Goal: Transaction & Acquisition: Purchase product/service

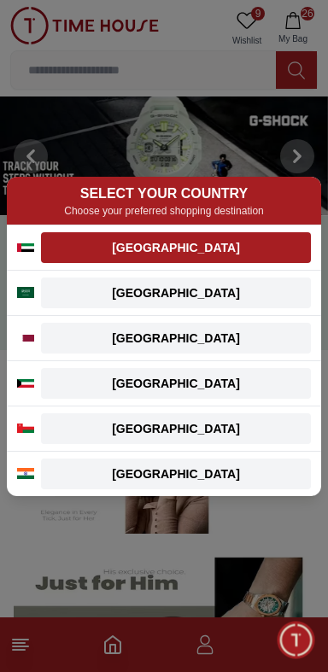
click at [116, 245] on div "[GEOGRAPHIC_DATA]" at bounding box center [175, 247] width 249 height 17
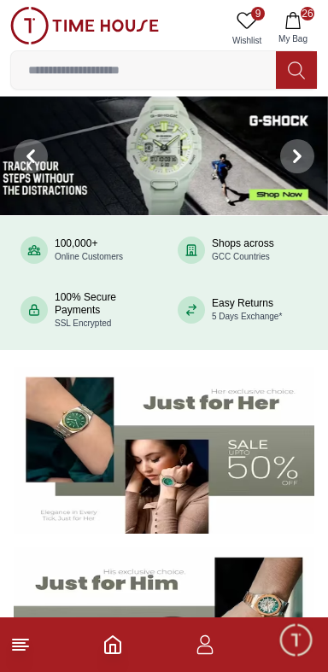
click at [294, 18] on icon "button" at bounding box center [292, 20] width 17 height 17
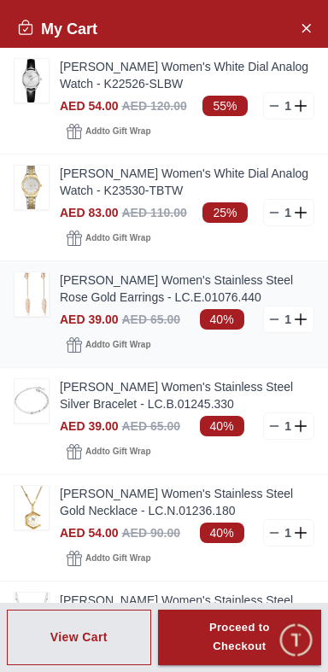
click at [35, 293] on img at bounding box center [32, 294] width 34 height 44
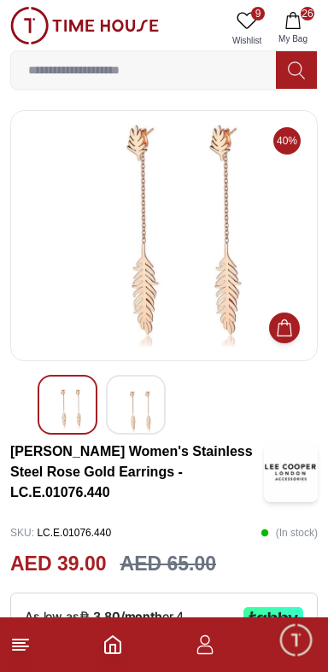
click at [147, 404] on img at bounding box center [135, 412] width 31 height 46
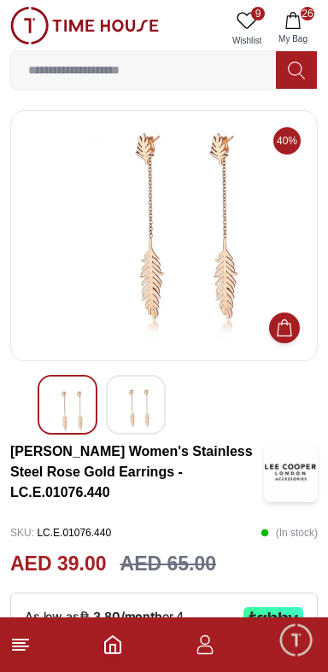
click at [125, 402] on img at bounding box center [135, 408] width 31 height 39
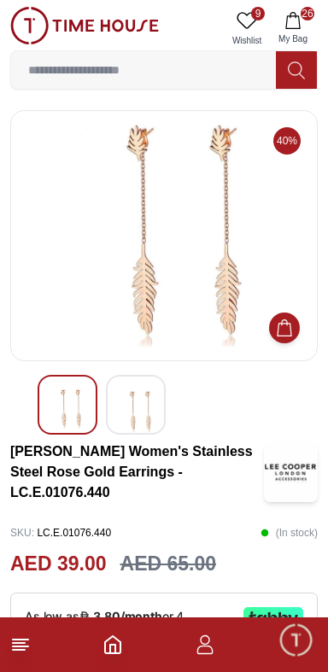
click at [55, 402] on img at bounding box center [67, 408] width 31 height 39
click at [303, 21] on button "26 My Bag" at bounding box center [293, 29] width 50 height 44
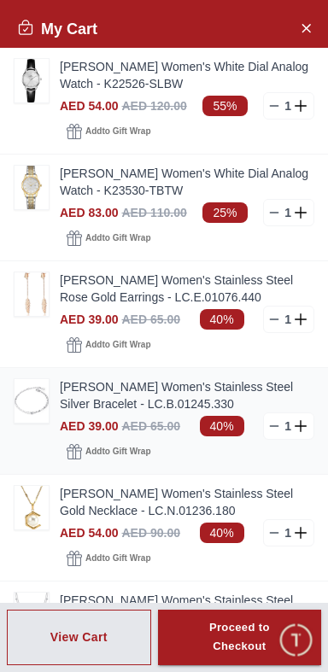
click at [20, 401] on img at bounding box center [32, 401] width 34 height 44
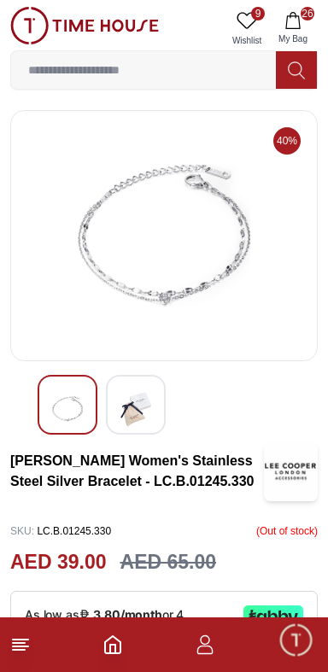
click at [299, 17] on icon "button" at bounding box center [292, 20] width 15 height 17
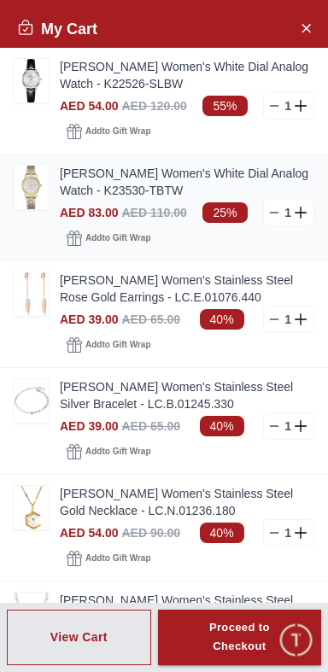
click at [274, 213] on line at bounding box center [275, 213] width 8 height 0
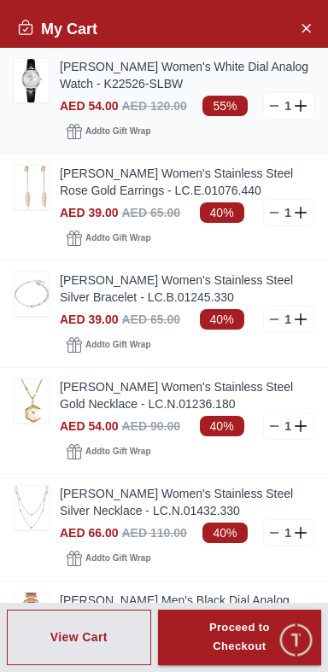
click at [274, 105] on icon at bounding box center [274, 106] width 14 height 14
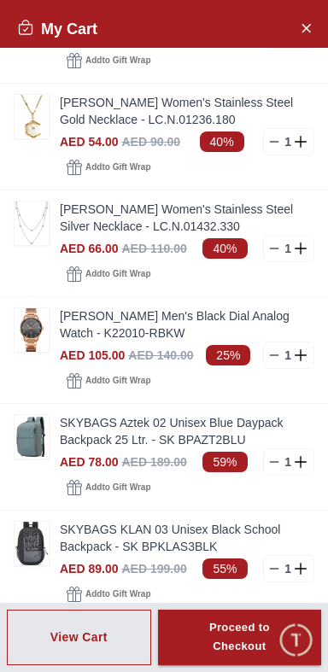
scroll to position [178, 0]
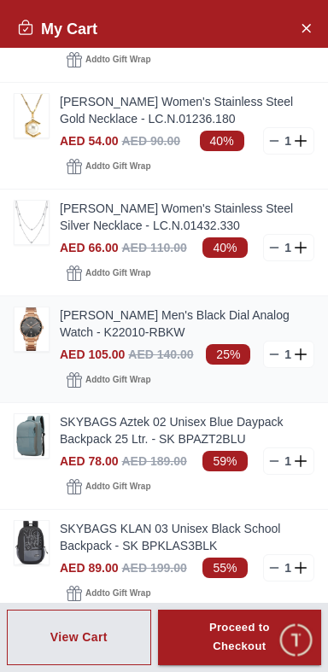
click at [274, 354] on line at bounding box center [275, 354] width 8 height 0
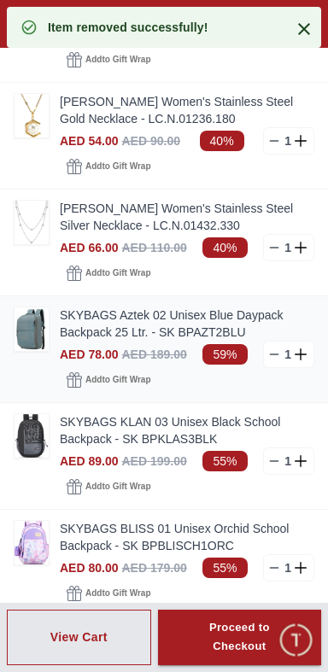
click at [274, 354] on line at bounding box center [275, 354] width 8 height 0
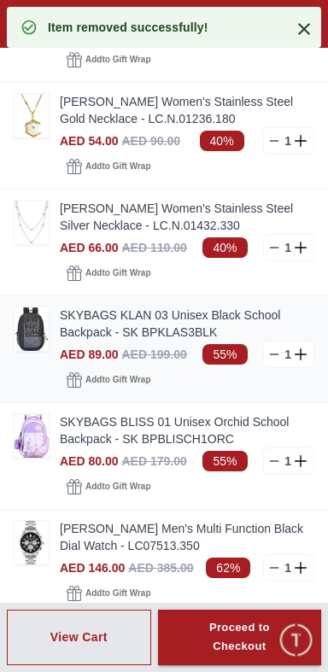
click at [271, 354] on line at bounding box center [275, 354] width 8 height 0
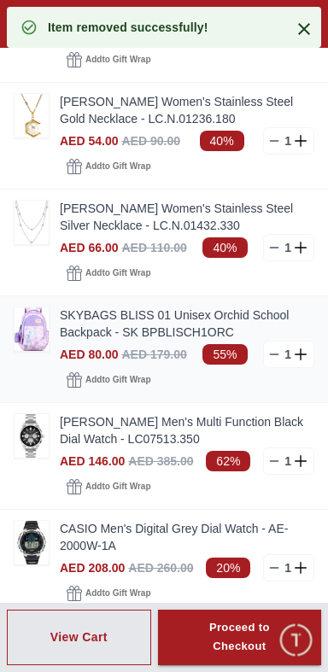
click at [273, 354] on line at bounding box center [275, 354] width 8 height 0
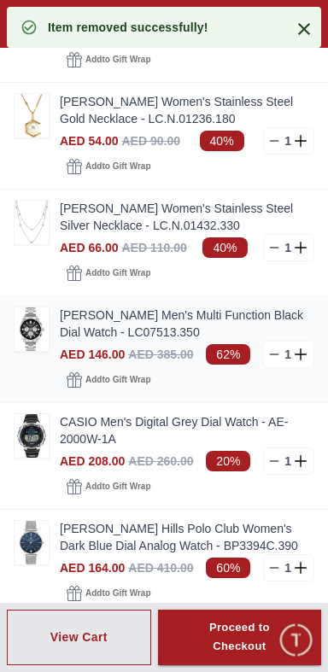
click at [272, 354] on line at bounding box center [275, 354] width 8 height 0
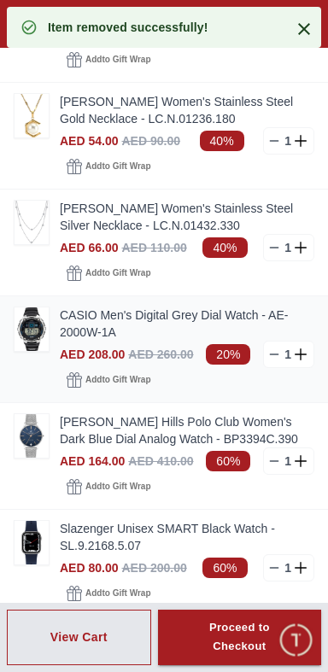
click at [271, 354] on line at bounding box center [275, 354] width 8 height 0
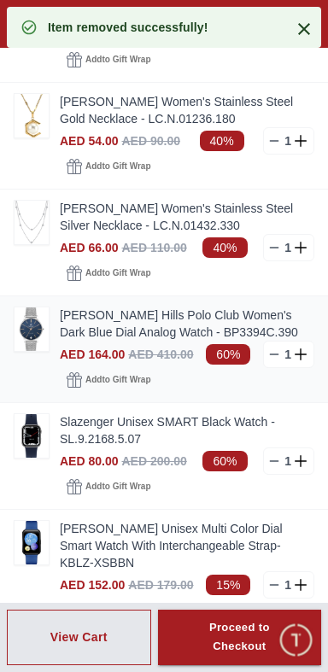
click at [274, 354] on line at bounding box center [275, 354] width 8 height 0
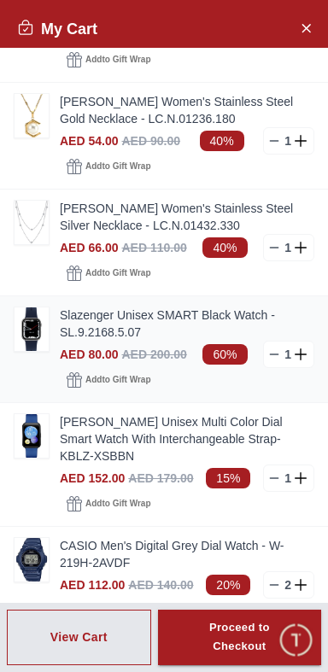
click at [273, 354] on line at bounding box center [275, 354] width 8 height 0
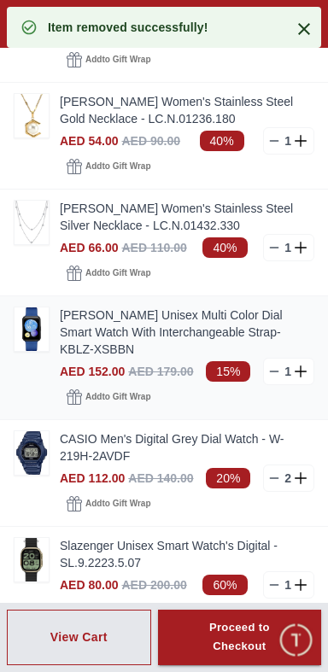
click at [269, 369] on icon at bounding box center [274, 372] width 14 height 14
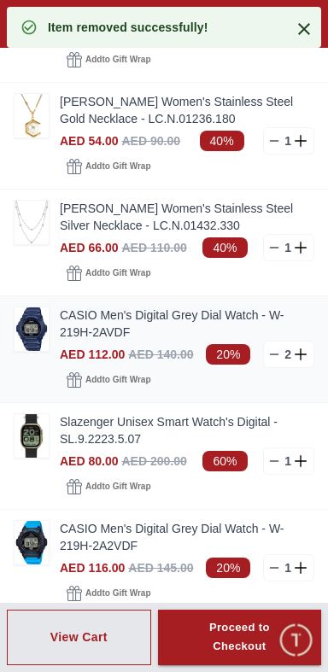
click at [274, 354] on line at bounding box center [275, 354] width 8 height 0
click at [271, 349] on icon at bounding box center [274, 354] width 14 height 14
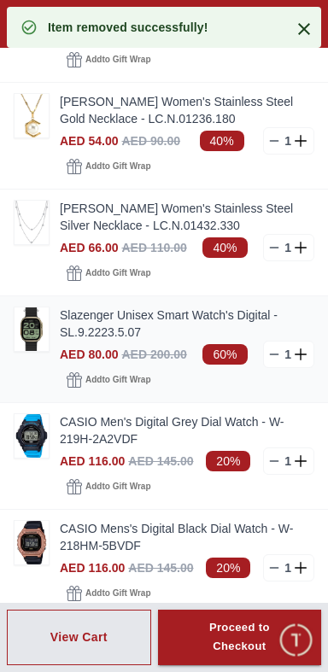
click at [268, 351] on icon at bounding box center [274, 354] width 14 height 14
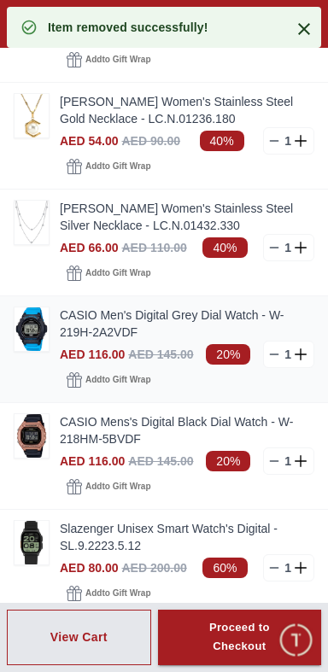
click at [272, 354] on line at bounding box center [275, 354] width 8 height 0
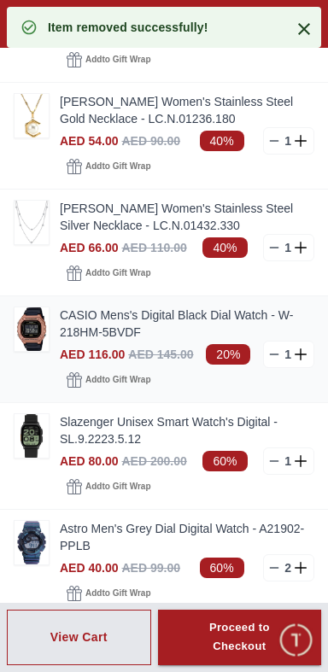
click at [270, 352] on icon at bounding box center [274, 354] width 14 height 14
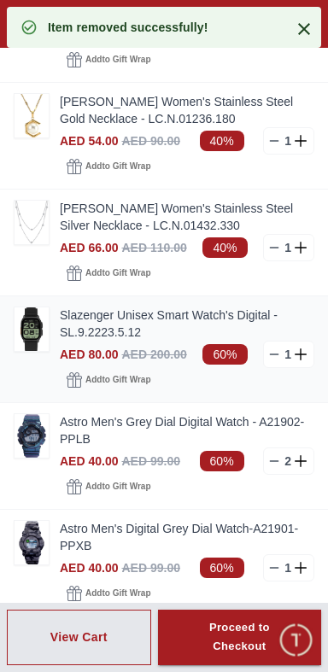
click at [268, 351] on icon at bounding box center [274, 354] width 14 height 14
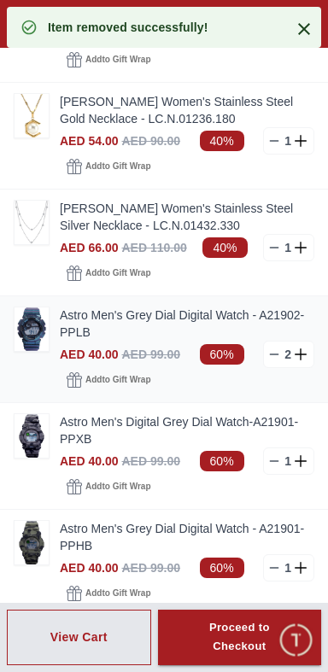
click at [36, 337] on img at bounding box center [32, 329] width 34 height 44
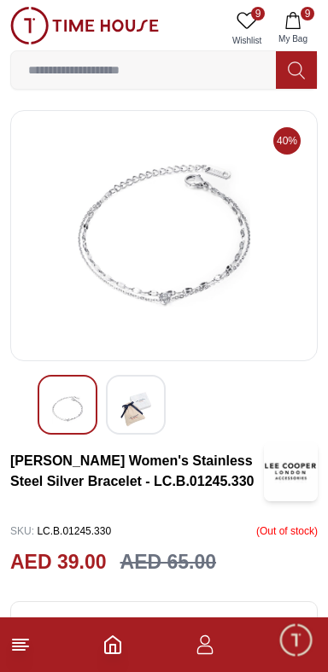
click at [292, 30] on button "9 My Bag" at bounding box center [293, 29] width 50 height 44
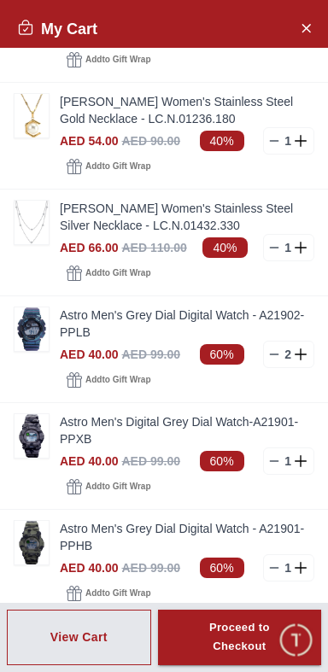
scroll to position [190, 0]
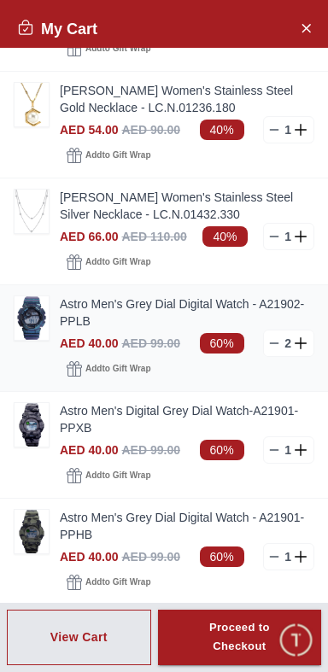
click at [274, 343] on line at bounding box center [275, 343] width 8 height 0
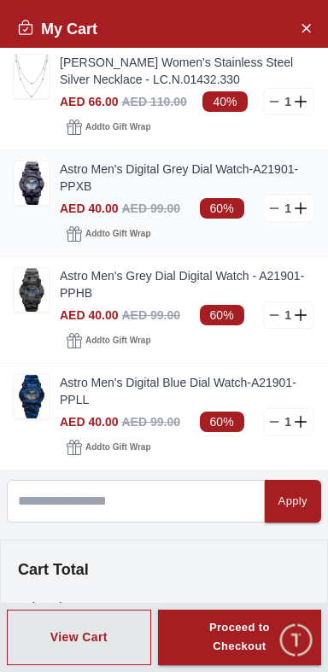
scroll to position [298, 0]
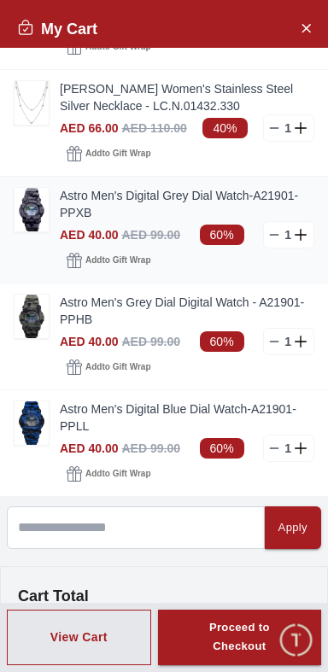
click at [90, 202] on link "Astro Men's Digital Grey Dial Watch-A21901-PPXB" at bounding box center [187, 204] width 254 height 34
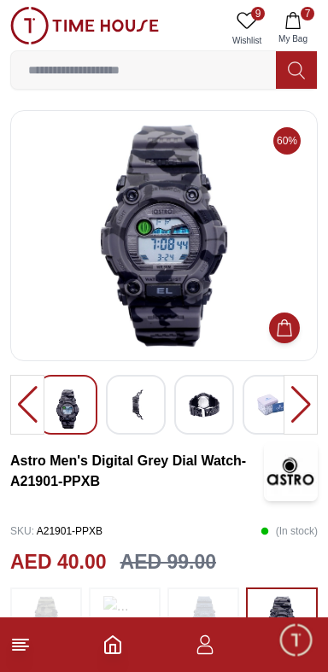
click at [297, 472] on img at bounding box center [291, 471] width 54 height 60
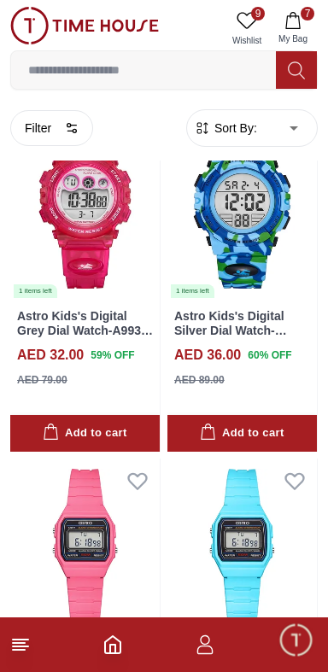
scroll to position [526, 0]
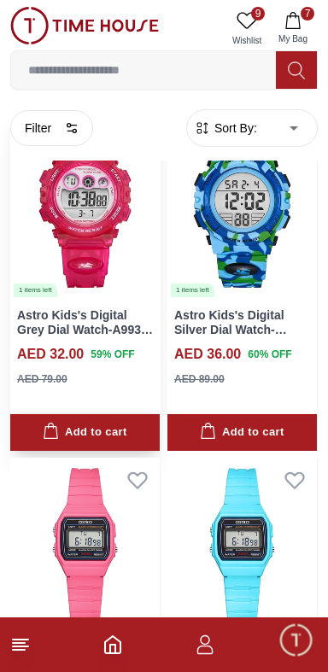
click at [88, 429] on div "Add to cart" at bounding box center [85, 433] width 84 height 20
click at [90, 437] on div "Add to cart" at bounding box center [85, 433] width 84 height 20
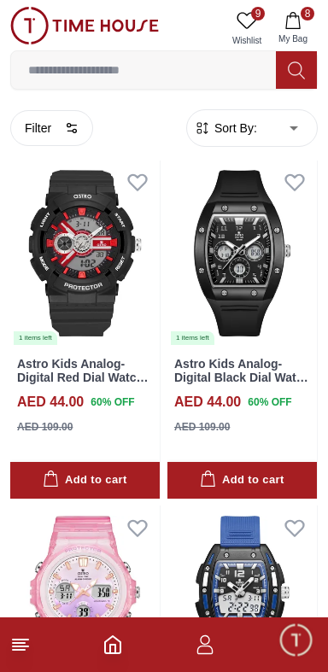
scroll to position [2903, 0]
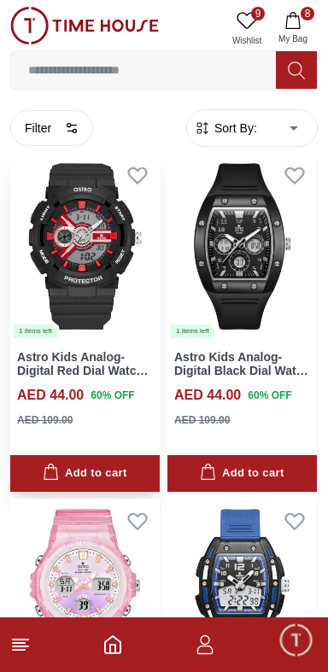
click at [88, 476] on div "Add to cart" at bounding box center [85, 474] width 84 height 20
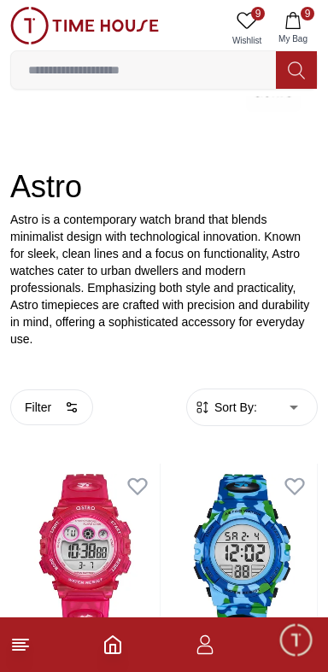
scroll to position [173, 0]
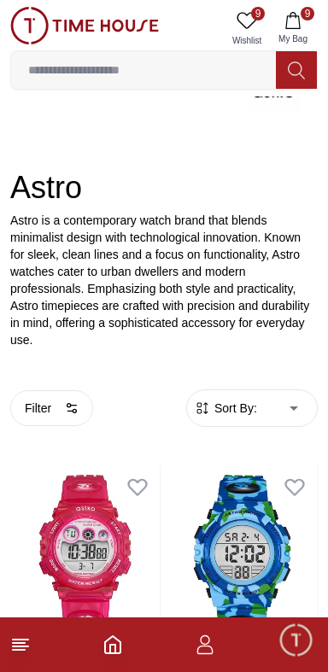
click at [289, 24] on icon "button" at bounding box center [292, 20] width 17 height 17
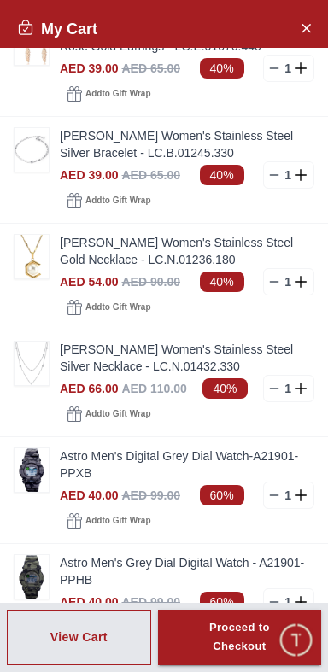
scroll to position [0, 0]
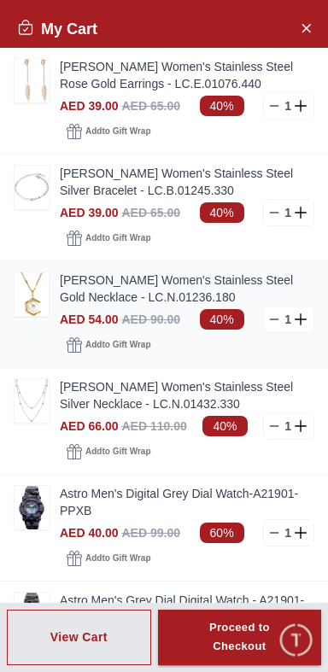
click at [271, 319] on line at bounding box center [275, 319] width 8 height 0
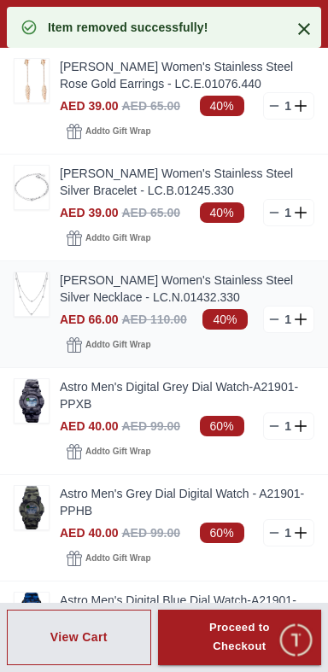
click at [273, 319] on line at bounding box center [275, 319] width 8 height 0
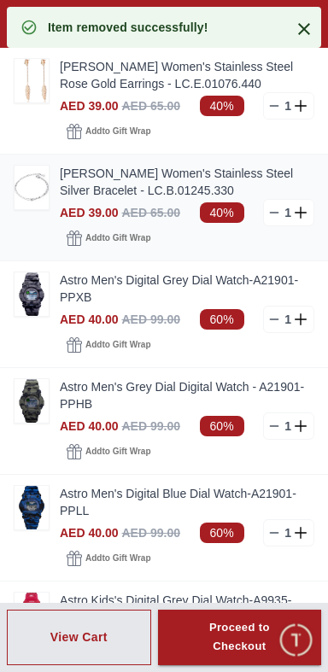
click at [274, 213] on line at bounding box center [275, 213] width 8 height 0
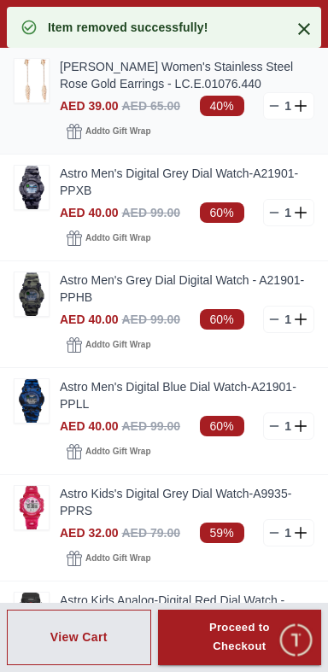
click at [274, 106] on line at bounding box center [275, 106] width 8 height 0
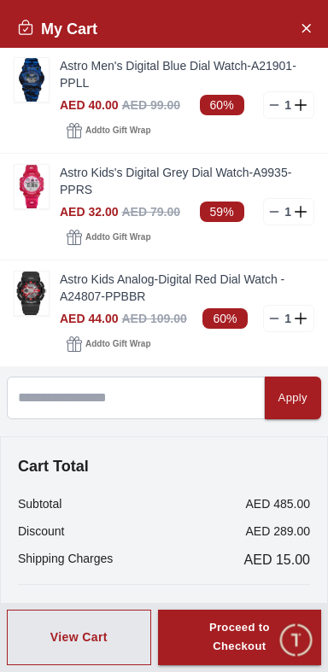
scroll to position [211, 0]
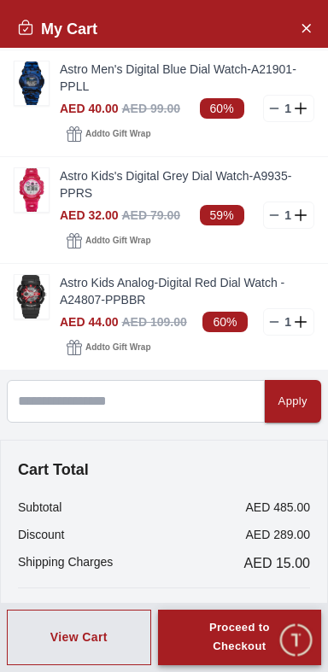
click at [247, 643] on div "Proceed to Checkout" at bounding box center [240, 637] width 102 height 39
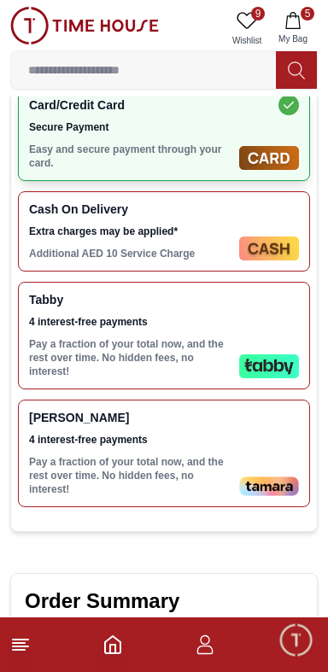
scroll to position [372, 0]
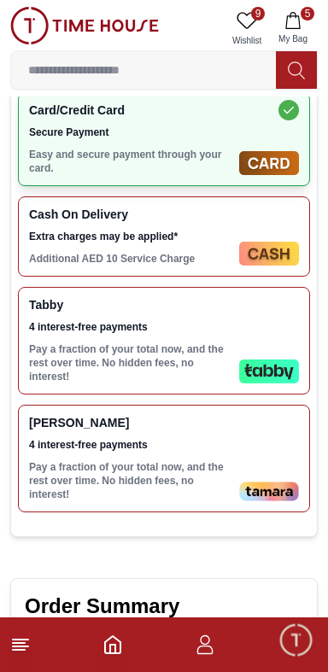
click at [112, 320] on span "4 interest-free payments" at bounding box center [130, 327] width 203 height 14
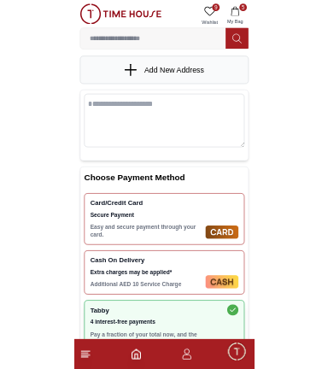
scroll to position [0, 0]
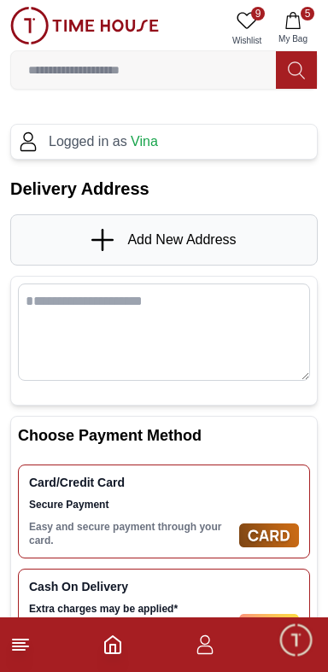
click at [43, 195] on h1 "Delivery Address" at bounding box center [163, 189] width 307 height 24
click at [127, 237] on span "Add New Address" at bounding box center [181, 240] width 108 height 20
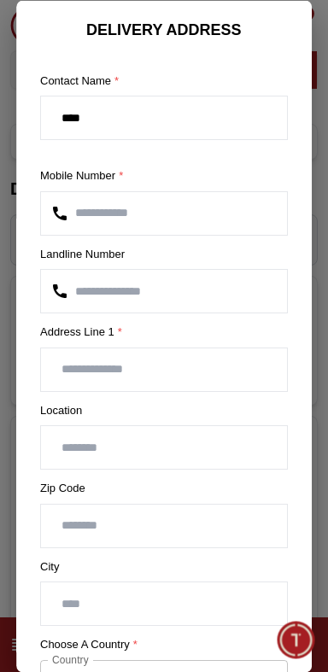
click at [85, 369] on input "text" at bounding box center [164, 368] width 246 height 43
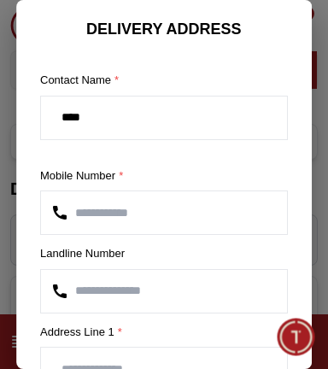
scroll to position [4, 0]
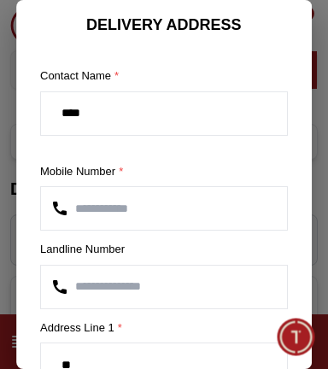
type input "*"
click at [67, 358] on input "**********" at bounding box center [164, 364] width 246 height 43
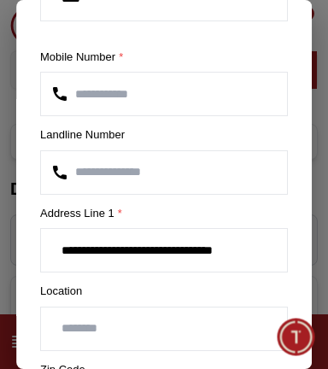
scroll to position [120, 0]
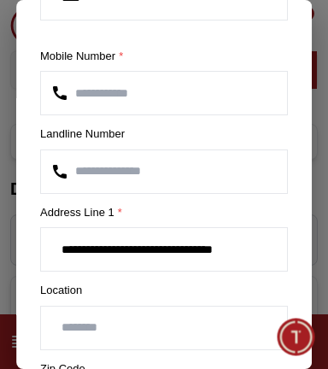
type input "**********"
click at [91, 328] on input "text" at bounding box center [164, 327] width 246 height 43
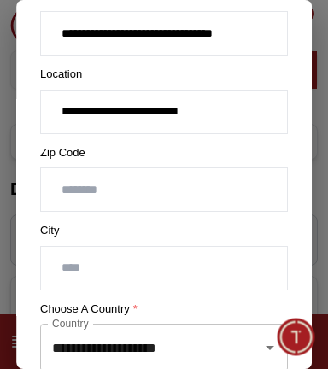
scroll to position [337, 0]
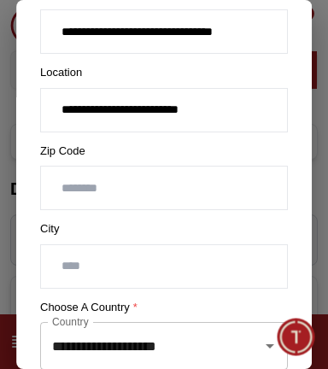
type input "**********"
click at [73, 260] on input "text" at bounding box center [164, 266] width 246 height 43
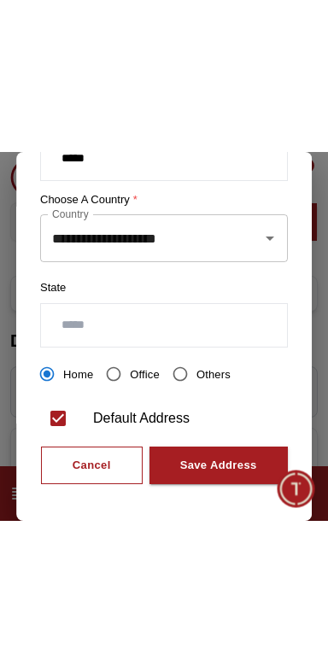
scroll to position [603, 0]
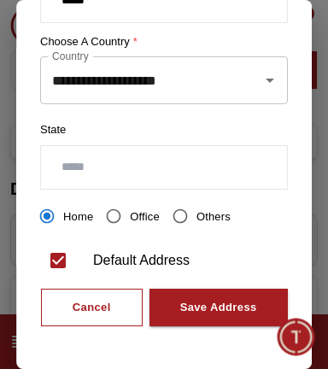
type input "*****"
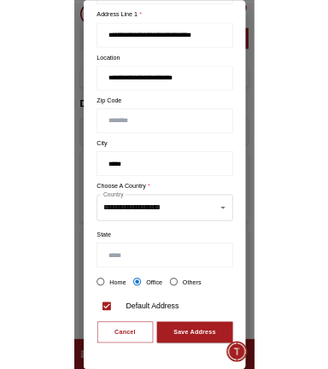
scroll to position [300, 0]
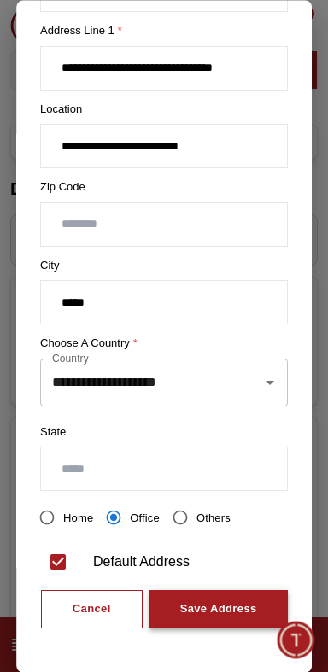
click at [217, 611] on div "Save Address" at bounding box center [218, 610] width 77 height 20
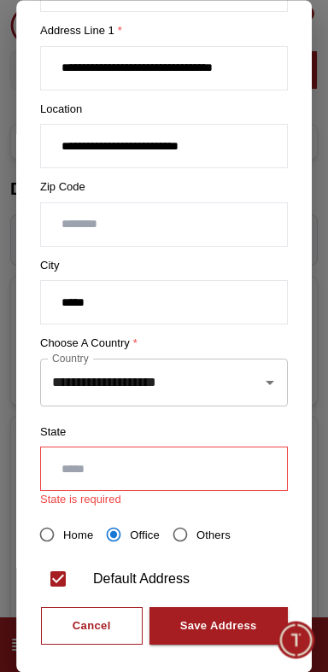
click at [68, 462] on input "text" at bounding box center [164, 469] width 246 height 43
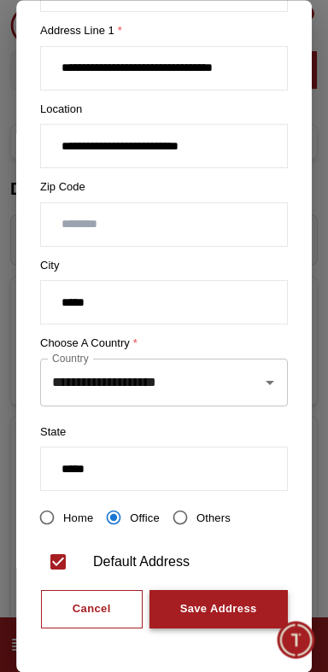
type input "*****"
click at [219, 608] on div "Save Address" at bounding box center [218, 610] width 77 height 20
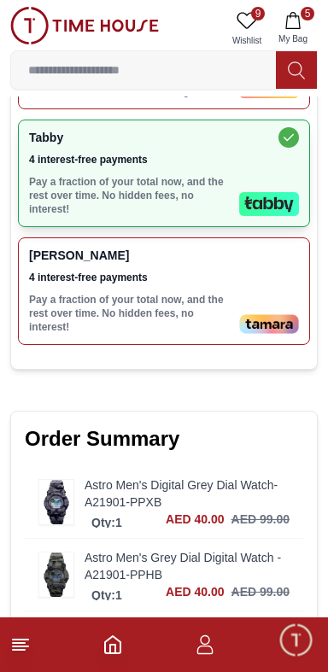
scroll to position [1198, 0]
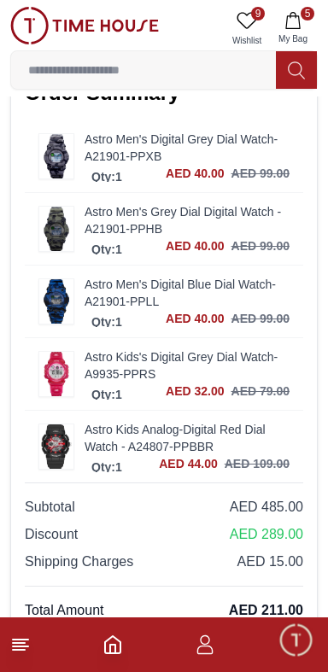
click at [218, 627] on button "Place Order" at bounding box center [164, 644] width 278 height 34
click at [159, 636] on div "Place Order" at bounding box center [164, 644] width 71 height 17
click at [132, 636] on div "Place Order" at bounding box center [164, 644] width 71 height 17
click at [182, 636] on div "Place Order" at bounding box center [164, 644] width 71 height 17
click at [202, 651] on icon "button" at bounding box center [205, 644] width 20 height 20
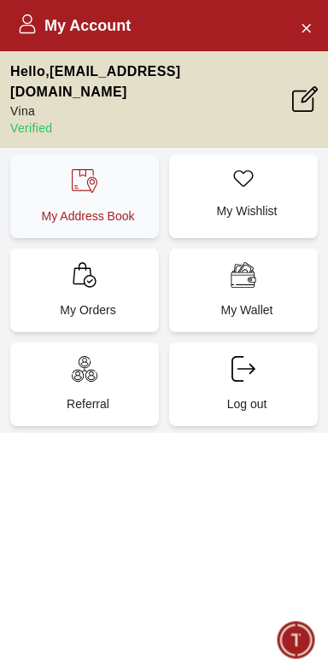
click at [86, 173] on div "My Address Book" at bounding box center [84, 197] width 149 height 84
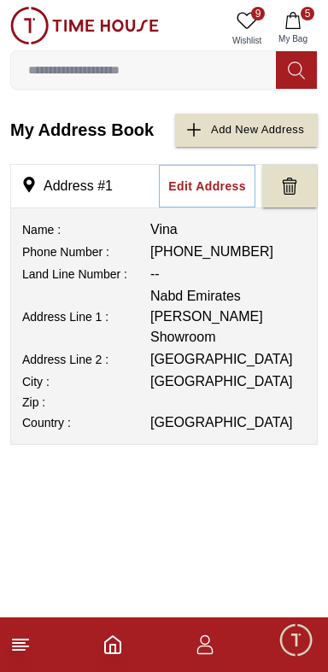
click at [247, 23] on icon at bounding box center [246, 20] width 20 height 20
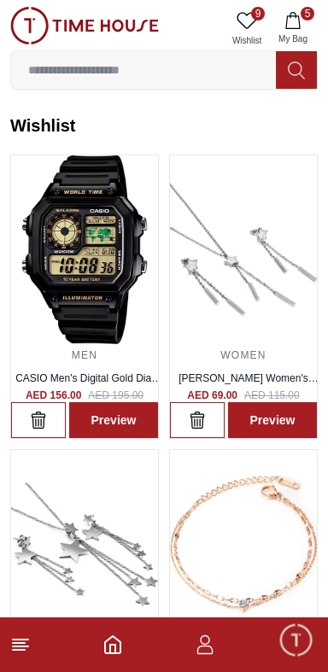
click at [299, 34] on span "My Bag" at bounding box center [292, 38] width 43 height 13
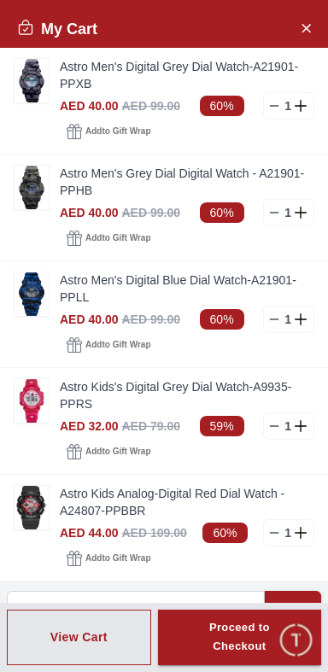
scroll to position [214, 0]
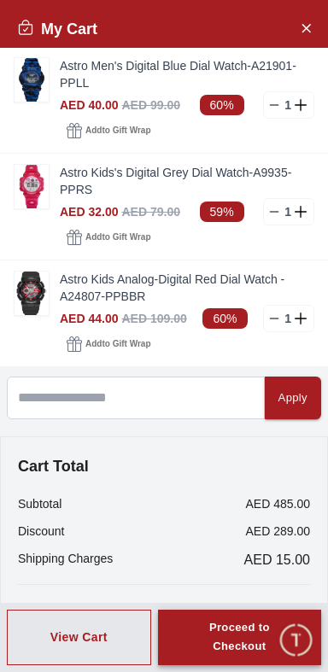
click at [230, 644] on div "Proceed to Checkout" at bounding box center [240, 637] width 102 height 39
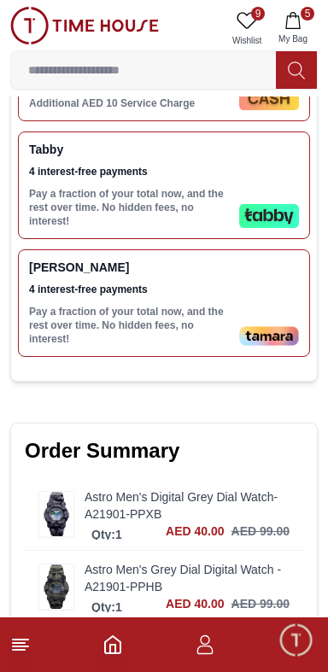
scroll to position [840, 0]
click at [165, 143] on div "Tabby 4 interest-free payments Pay a fraction of your total now, and the rest o…" at bounding box center [130, 185] width 203 height 85
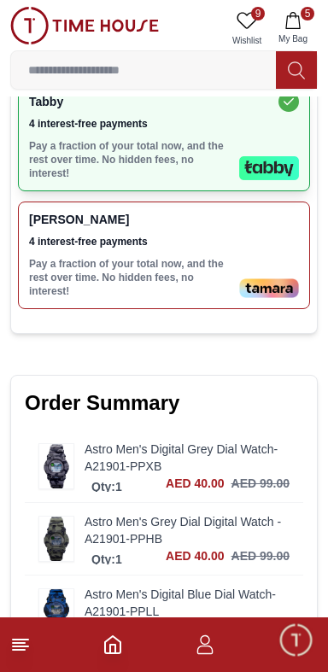
scroll to position [1198, 0]
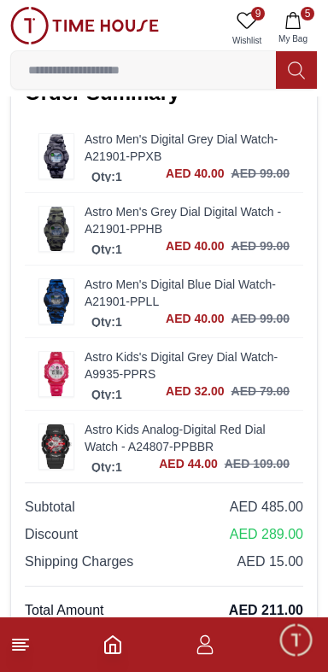
click at [231, 627] on button "Place Order" at bounding box center [164, 644] width 278 height 34
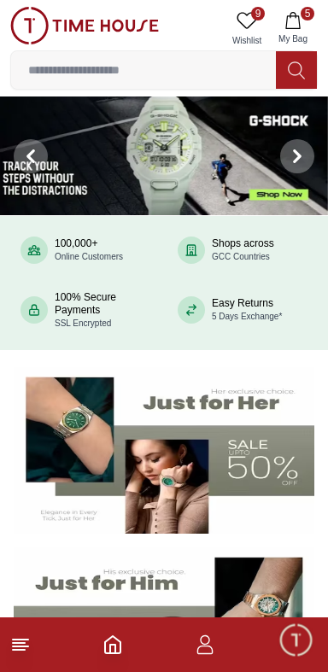
click at [291, 652] on span "Minimize live chat window" at bounding box center [296, 640] width 50 height 50
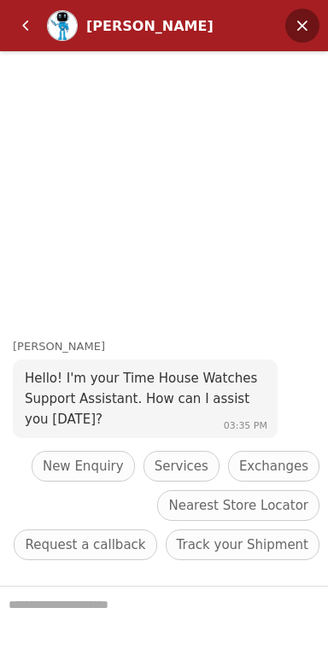
click at [298, 31] on em "Minimize" at bounding box center [302, 26] width 34 height 34
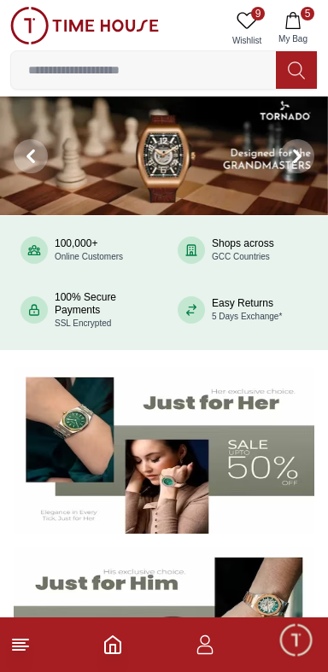
click at [196, 650] on icon "button" at bounding box center [205, 644] width 20 height 20
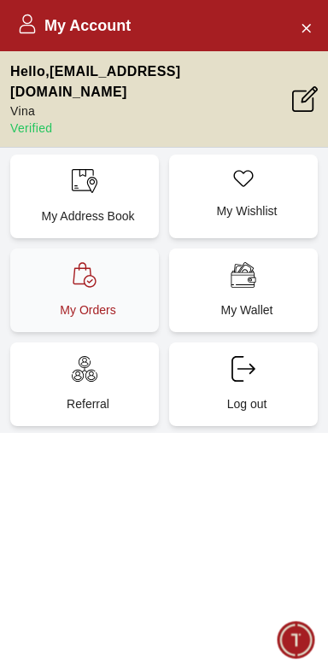
click at [80, 262] on icon at bounding box center [85, 275] width 26 height 26
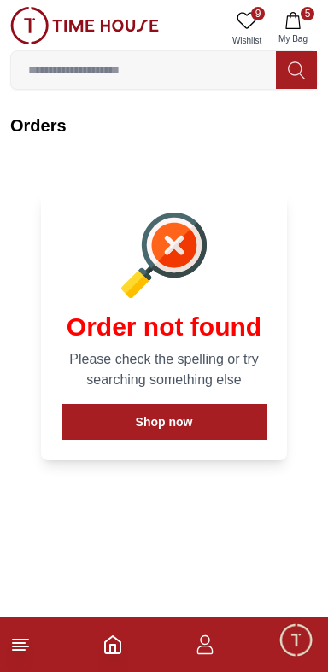
click at [206, 650] on icon "button" at bounding box center [205, 644] width 20 height 20
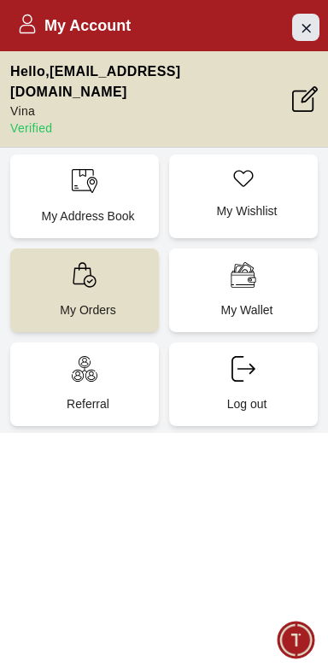
click at [311, 22] on icon "Close Account" at bounding box center [306, 27] width 14 height 21
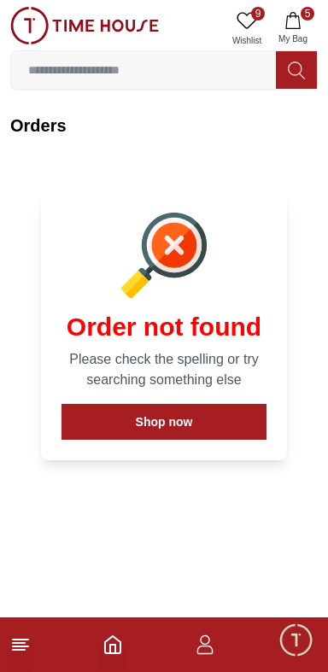
click at [297, 26] on icon "button" at bounding box center [292, 20] width 17 height 17
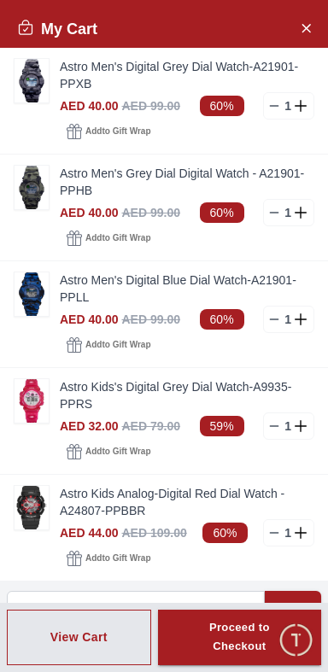
scroll to position [214, 0]
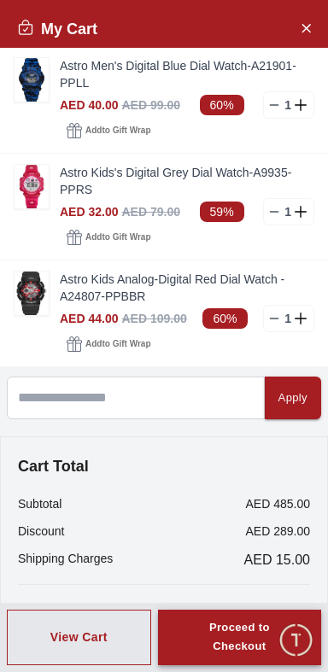
click at [231, 635] on div "Proceed to Checkout" at bounding box center [240, 637] width 102 height 39
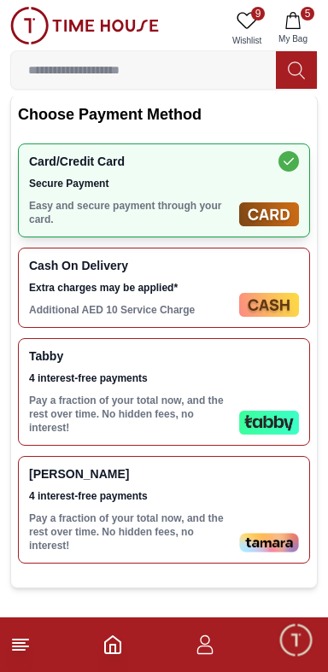
scroll to position [633, 0]
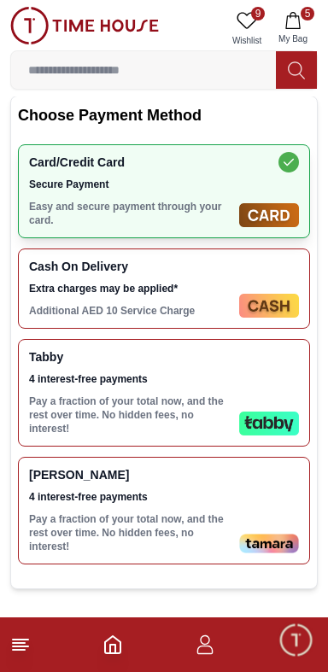
click at [175, 350] on div "Tabby 4 interest-free payments Pay a fraction of your total now, and the rest o…" at bounding box center [130, 392] width 203 height 85
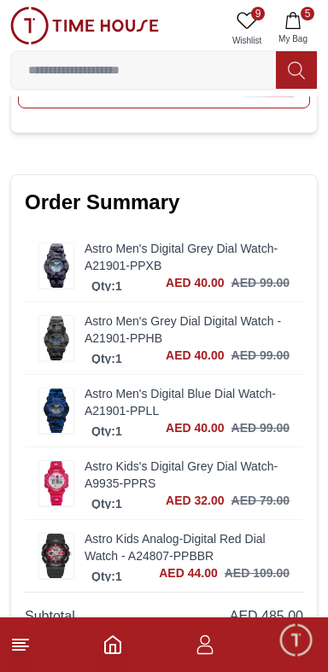
scroll to position [1198, 0]
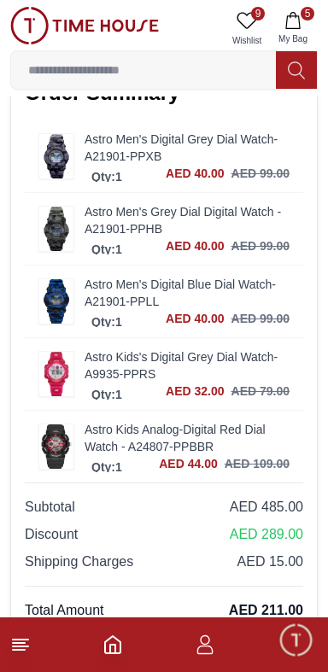
click at [143, 636] on div "Place Order" at bounding box center [164, 644] width 71 height 17
click at [75, 671] on link "back-to-cart" at bounding box center [69, 683] width 89 height 17
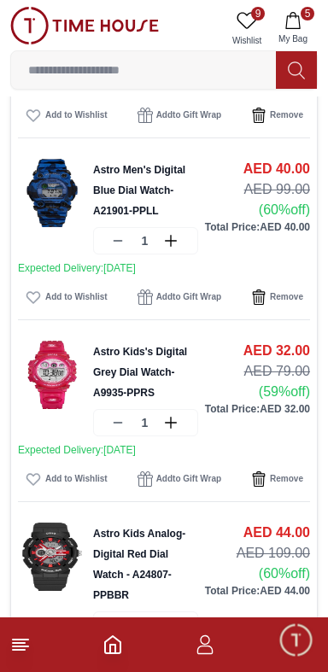
scroll to position [837, 0]
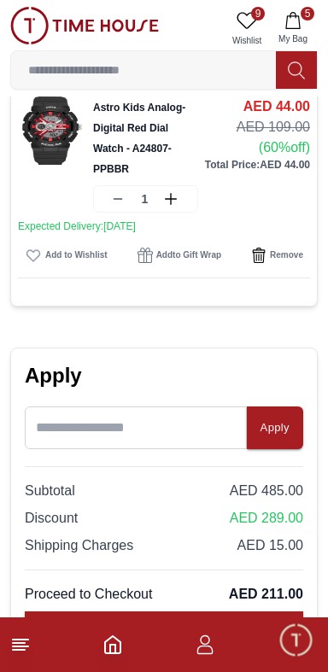
click at [19, 650] on line at bounding box center [19, 650] width 12 height 0
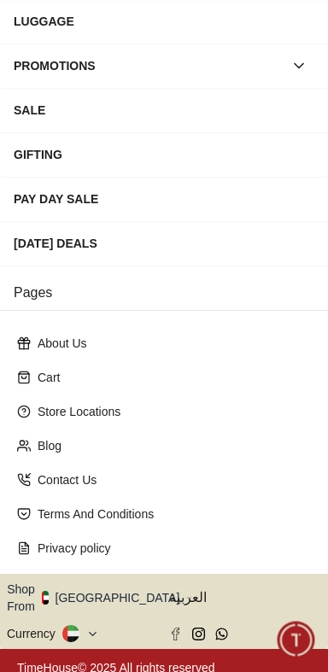
scroll to position [0, 0]
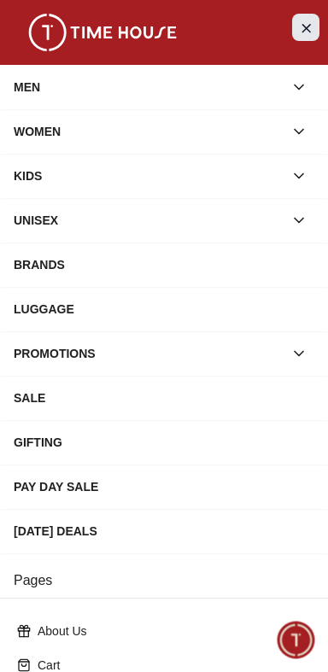
click at [296, 30] on button "Close Menu" at bounding box center [305, 27] width 27 height 27
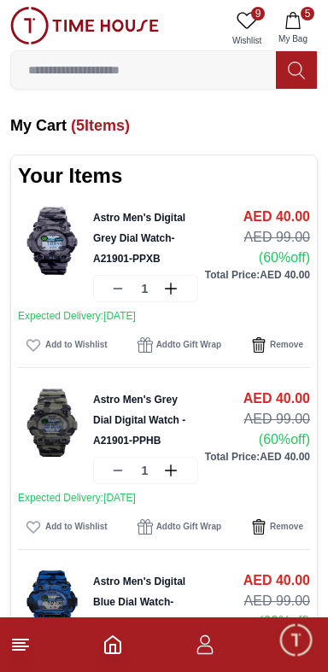
click at [101, 38] on img at bounding box center [84, 26] width 149 height 38
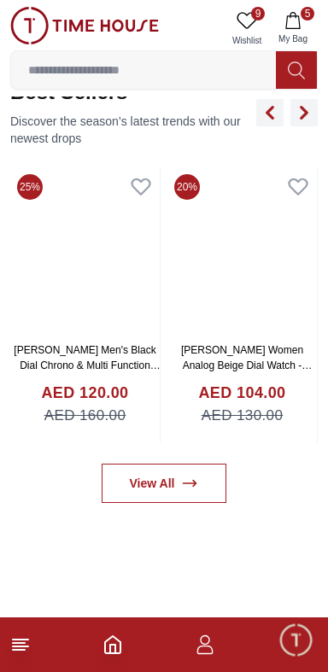
scroll to position [680, 0]
